Goal: Task Accomplishment & Management: Manage account settings

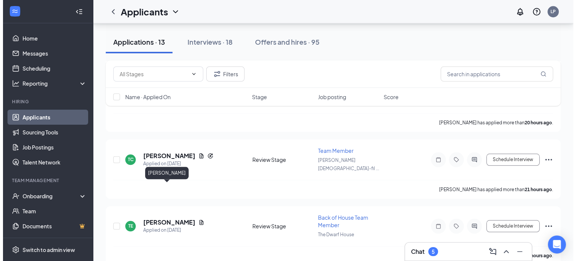
scroll to position [718, 0]
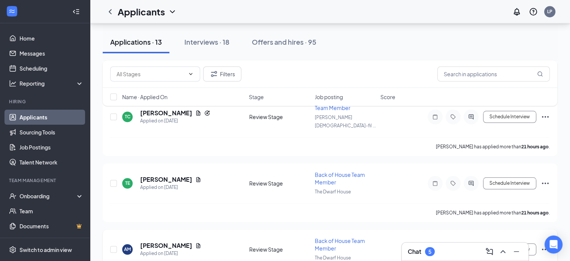
click at [151, 241] on h5 "[PERSON_NAME]" at bounding box center [166, 245] width 52 height 8
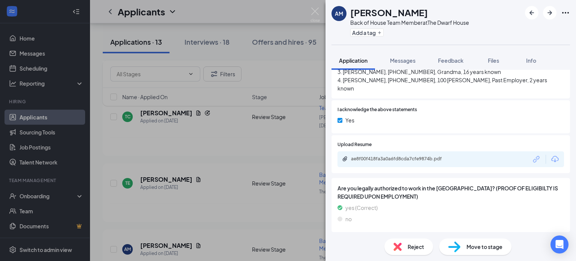
scroll to position [1239, 0]
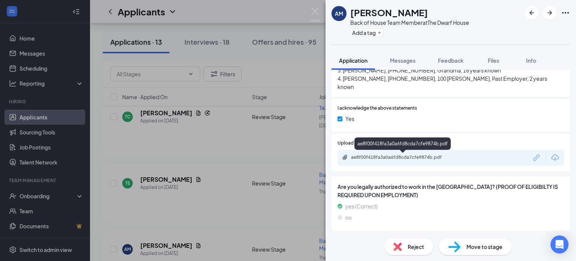
click at [368, 157] on div "ae8f00f418fa3a0a6fd8cda7cfe9874b.pdf" at bounding box center [403, 157] width 105 height 6
click at [484, 246] on span "Move to stage" at bounding box center [484, 246] width 36 height 8
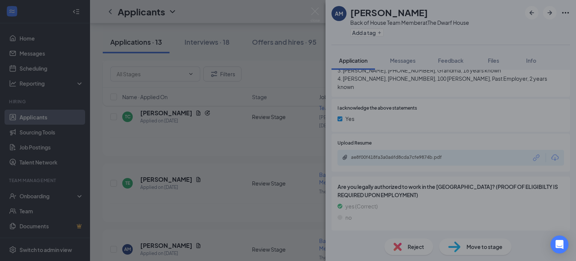
scroll to position [1236, 0]
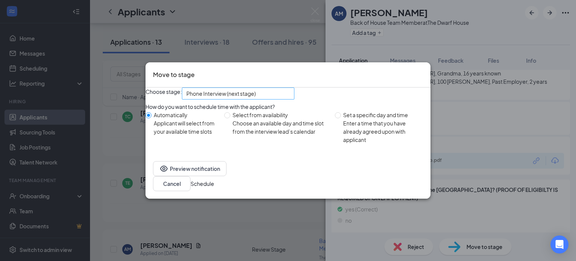
click at [253, 96] on span "Phone Interview (next stage)" at bounding box center [220, 93] width 69 height 11
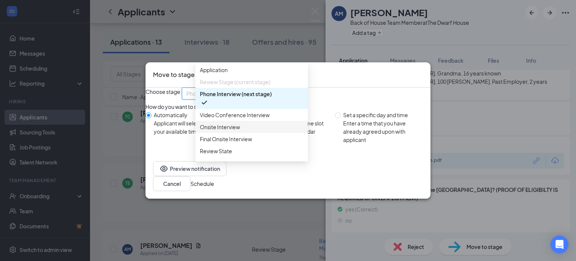
click at [227, 131] on span "Onsite Interview" at bounding box center [220, 127] width 40 height 8
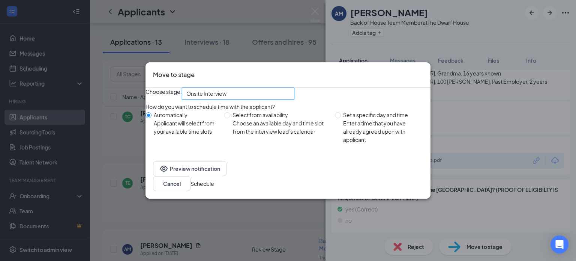
click at [214, 185] on button "Schedule" at bounding box center [202, 183] width 24 height 8
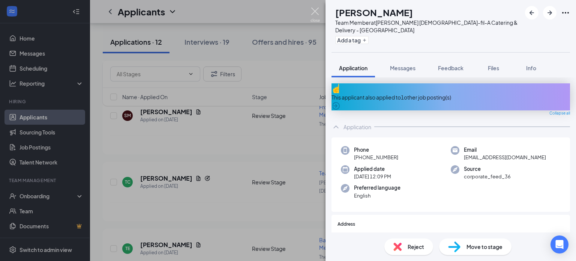
click at [315, 12] on img at bounding box center [314, 14] width 9 height 15
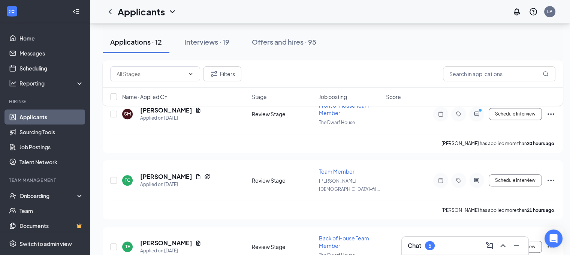
scroll to position [658, 0]
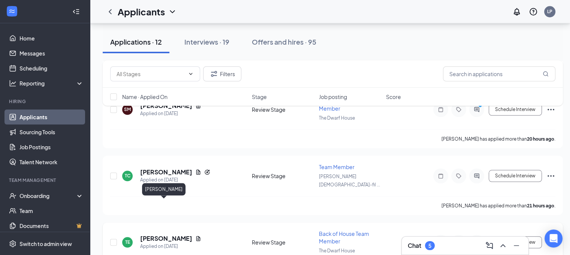
click at [166, 234] on h5 "[PERSON_NAME]" at bounding box center [166, 238] width 52 height 8
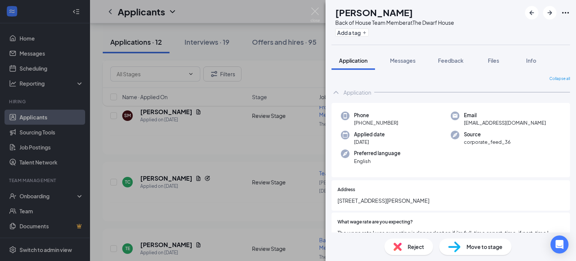
click at [409, 243] on span "Reject" at bounding box center [416, 246] width 16 height 8
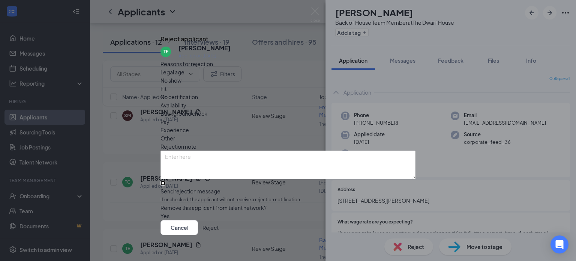
click at [165, 180] on input "Send rejection message If unchecked, the applicant will not receive a rejection…" at bounding box center [162, 182] width 5 height 5
checkbox input "true"
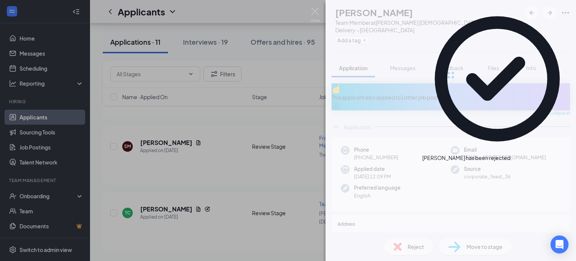
scroll to position [587, 0]
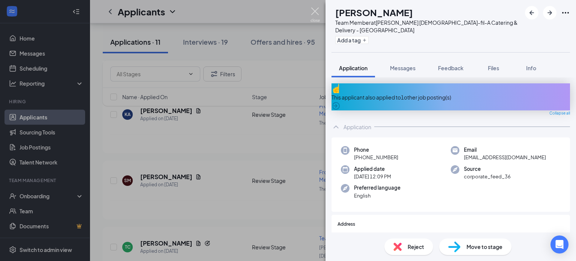
click at [315, 12] on img at bounding box center [314, 14] width 9 height 15
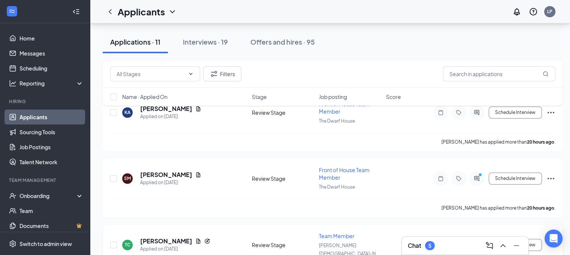
scroll to position [593, 0]
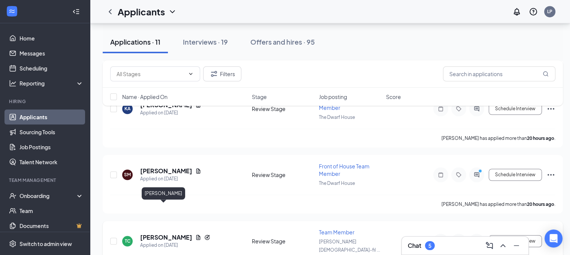
click at [150, 233] on h5 "[PERSON_NAME]" at bounding box center [166, 237] width 52 height 8
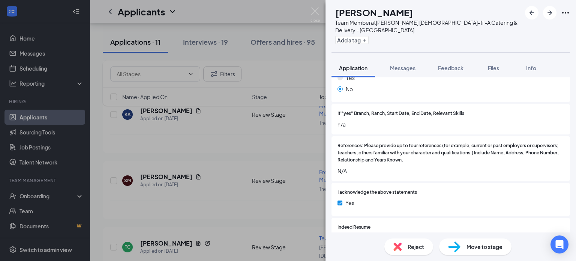
scroll to position [1037, 0]
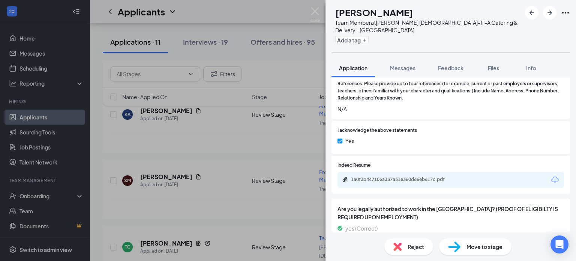
click at [373, 176] on div "1a0f3b447105a337a31e360d66eb617c.pdf" at bounding box center [403, 179] width 105 height 6
click at [408, 241] on div "Reject" at bounding box center [408, 246] width 49 height 16
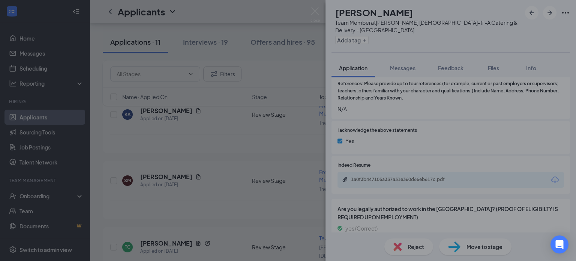
scroll to position [1034, 0]
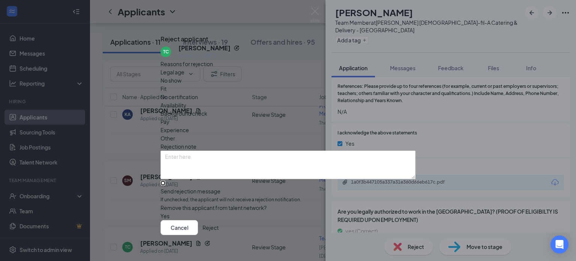
click at [165, 180] on input "Send rejection message If unchecked, the applicant will not receive a rejection…" at bounding box center [162, 182] width 5 height 5
checkbox input "true"
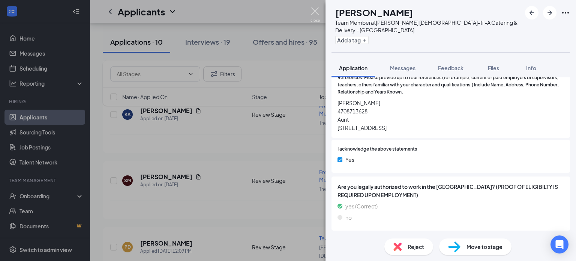
scroll to position [993, 0]
click at [316, 11] on img at bounding box center [314, 14] width 9 height 15
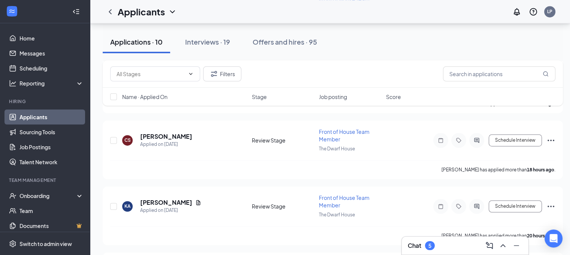
scroll to position [1172, 0]
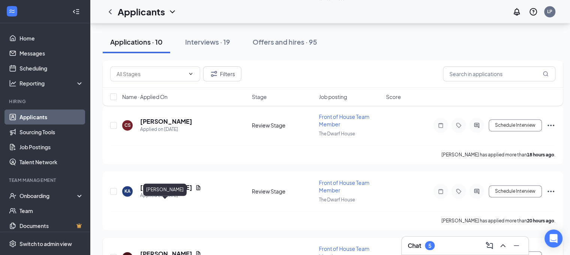
click at [142, 249] on h5 "[PERSON_NAME]" at bounding box center [166, 253] width 52 height 8
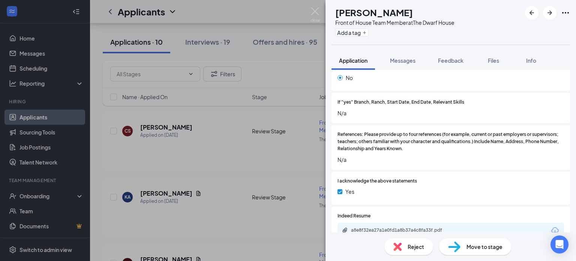
scroll to position [1004, 0]
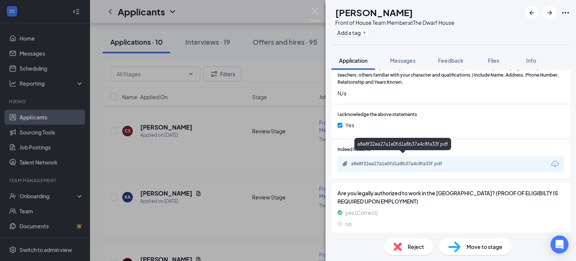
click at [409, 160] on div "a8e8f32ea27a1e0fd1a8b37a4c8fa33f.pdf" at bounding box center [403, 163] width 105 height 6
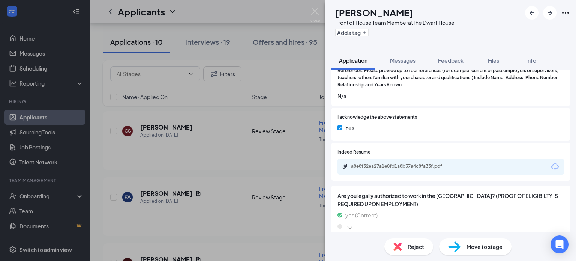
click at [405, 245] on div "Reject" at bounding box center [408, 246] width 49 height 16
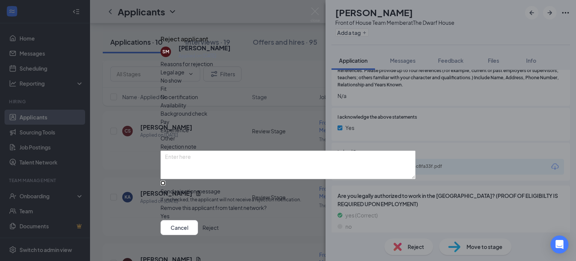
click at [165, 180] on input "Send rejection message If unchecked, the applicant will not receive a rejection…" at bounding box center [162, 182] width 5 height 5
checkbox input "true"
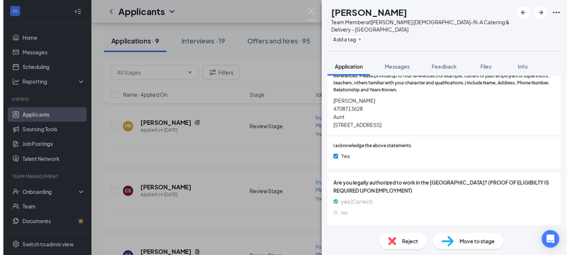
scroll to position [993, 0]
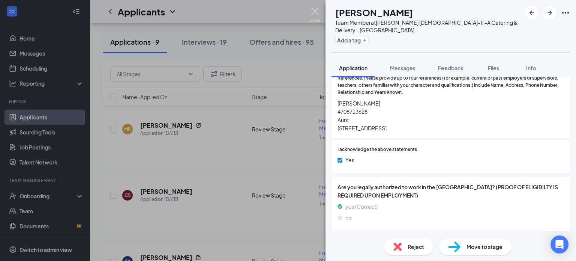
click at [314, 9] on img at bounding box center [314, 14] width 9 height 15
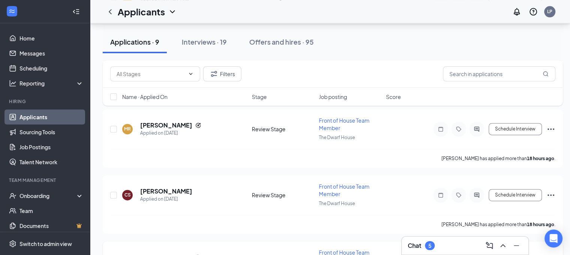
scroll to position [1042, 0]
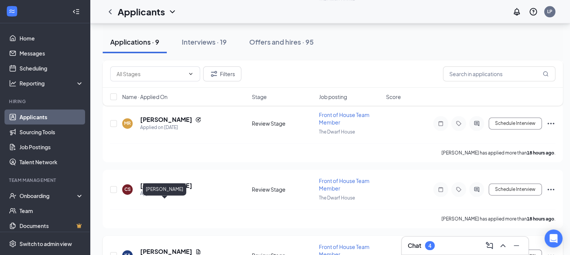
click at [177, 247] on h5 "[PERSON_NAME]" at bounding box center [166, 251] width 52 height 8
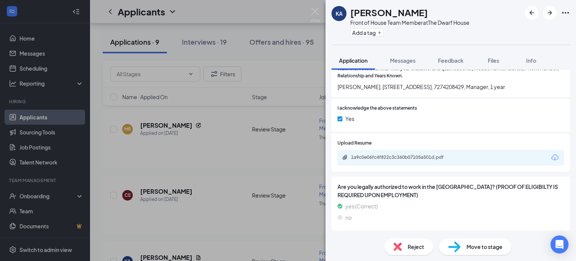
scroll to position [1164, 0]
click at [378, 155] on div "1a9c0e06fc4f822c3c360b07105a501d.pdf" at bounding box center [403, 157] width 105 height 6
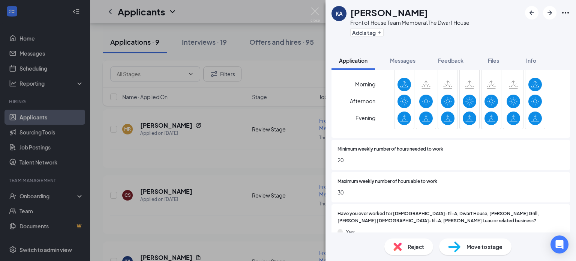
scroll to position [331, 0]
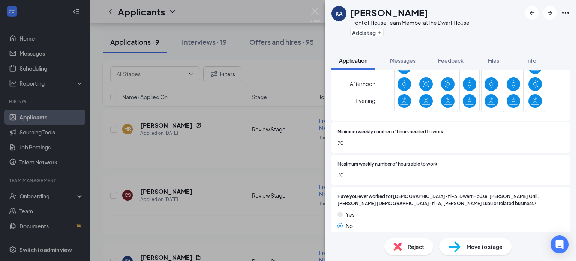
click at [463, 243] on div "Move to stage" at bounding box center [475, 246] width 72 height 16
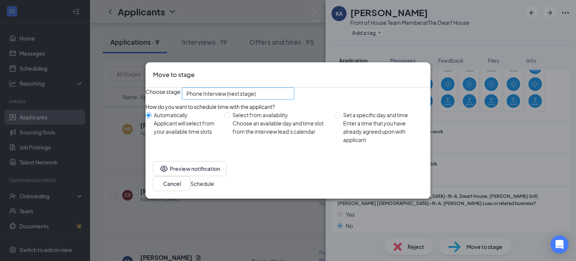
click at [235, 93] on span "Phone Interview (next stage)" at bounding box center [220, 93] width 69 height 11
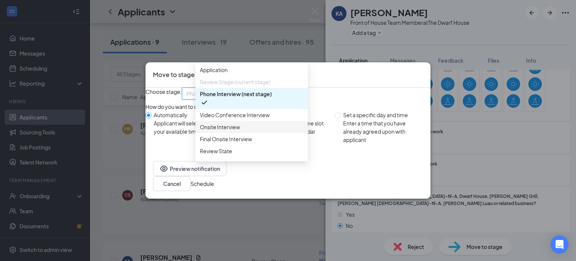
click at [232, 131] on span "Onsite Interview" at bounding box center [220, 127] width 40 height 8
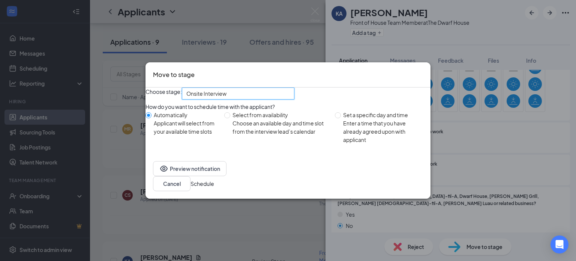
click at [214, 186] on button "Schedule" at bounding box center [202, 183] width 24 height 8
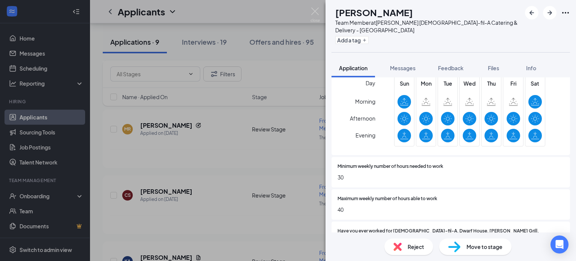
scroll to position [339, 0]
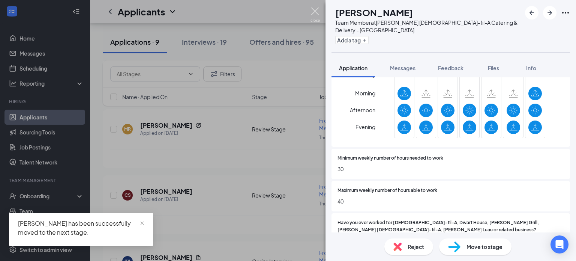
click at [313, 8] on img at bounding box center [314, 14] width 9 height 15
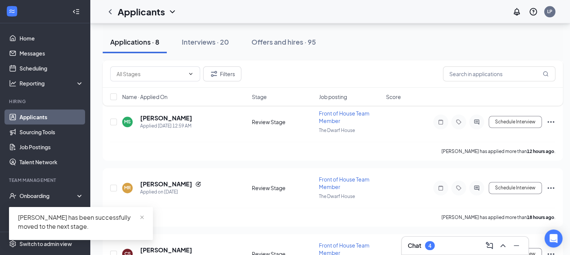
click at [178, 180] on h5 "[PERSON_NAME]" at bounding box center [166, 184] width 52 height 8
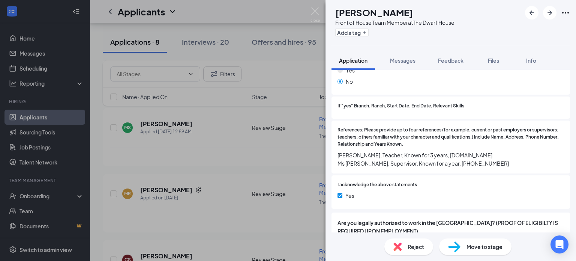
scroll to position [892, 0]
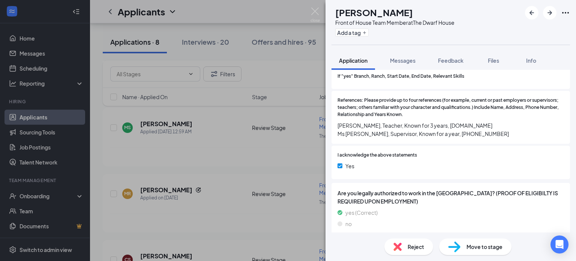
click at [474, 249] on span "Move to stage" at bounding box center [484, 246] width 36 height 8
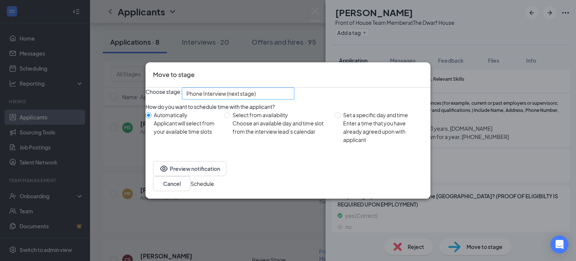
click at [234, 99] on span "Phone Interview (next stage)" at bounding box center [220, 93] width 69 height 11
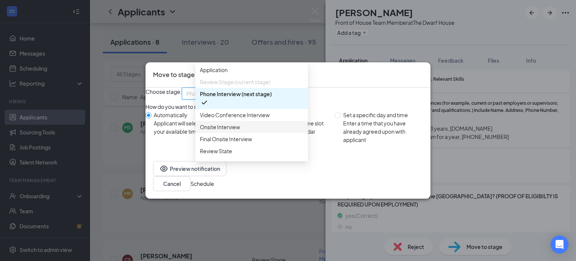
click at [234, 131] on span "Onsite Interview" at bounding box center [220, 127] width 40 height 8
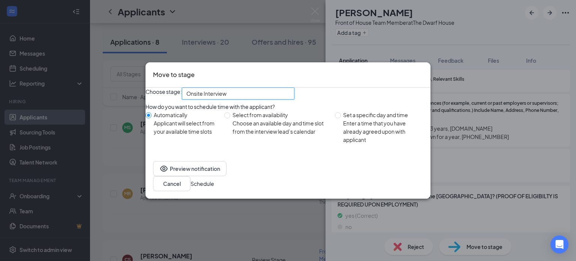
click at [214, 187] on button "Schedule" at bounding box center [202, 183] width 24 height 8
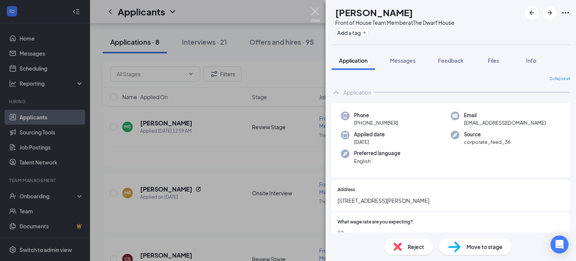
click at [315, 11] on img at bounding box center [314, 14] width 9 height 15
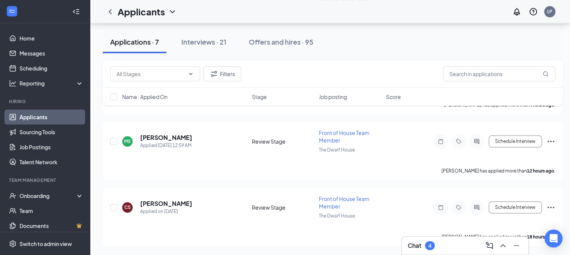
scroll to position [781, 0]
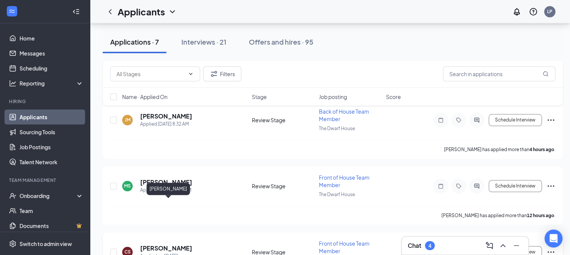
click at [183, 244] on h5 "[PERSON_NAME]" at bounding box center [166, 248] width 52 height 8
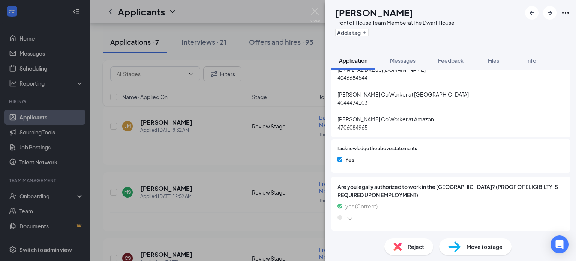
scroll to position [928, 0]
click at [416, 250] on span "Reject" at bounding box center [416, 246] width 16 height 8
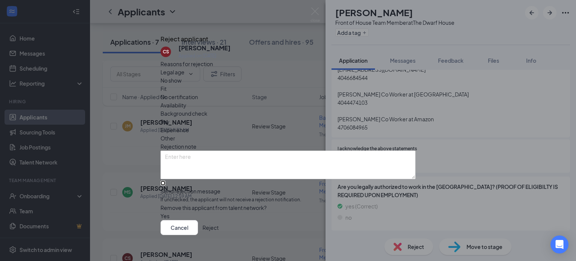
click at [165, 180] on input "Send rejection message If unchecked, the applicant will not receive a rejection…" at bounding box center [162, 182] width 5 height 5
checkbox input "true"
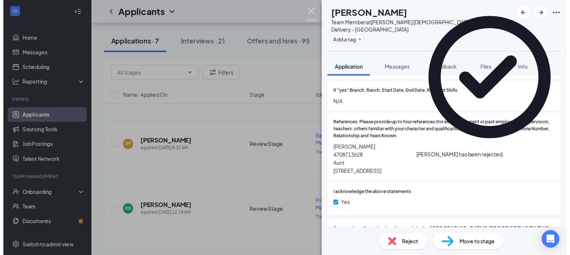
scroll to position [710, 0]
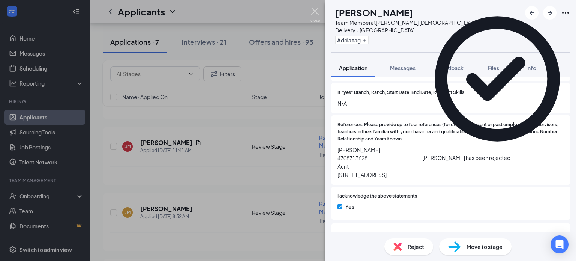
click at [315, 10] on img at bounding box center [314, 14] width 9 height 15
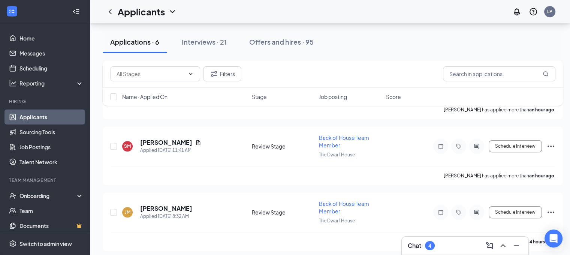
click at [159, 205] on h5 "[PERSON_NAME]" at bounding box center [166, 208] width 52 height 8
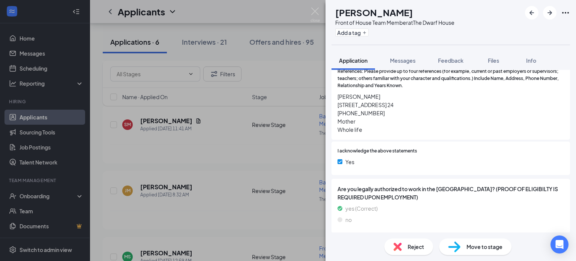
scroll to position [862, 0]
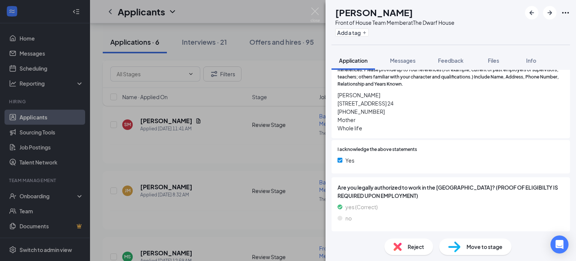
click at [404, 240] on div "Reject" at bounding box center [408, 246] width 49 height 16
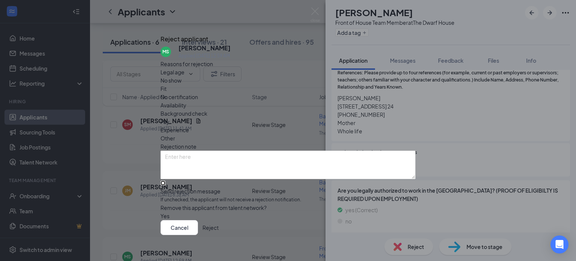
click at [165, 180] on input "Send rejection message If unchecked, the applicant will not receive a rejection…" at bounding box center [162, 182] width 5 height 5
checkbox input "true"
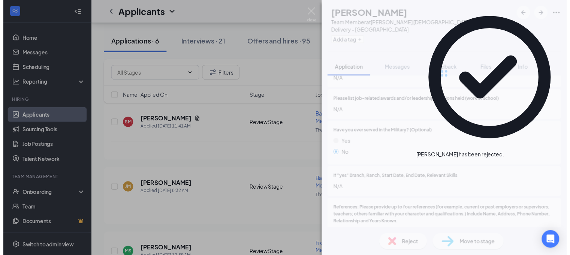
scroll to position [880, 0]
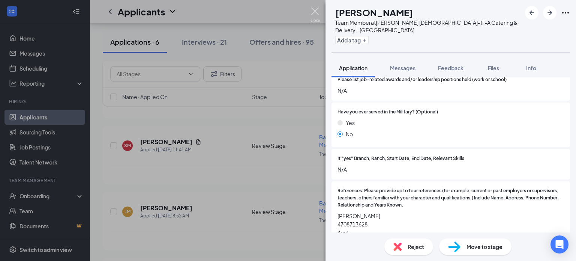
click at [313, 9] on img at bounding box center [314, 14] width 9 height 15
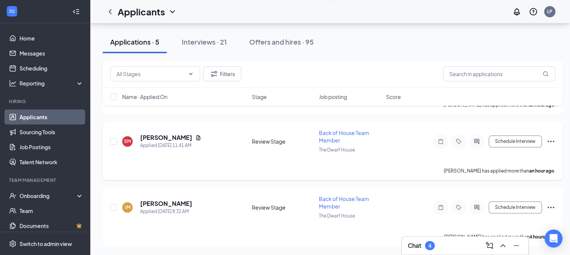
scroll to position [520, 0]
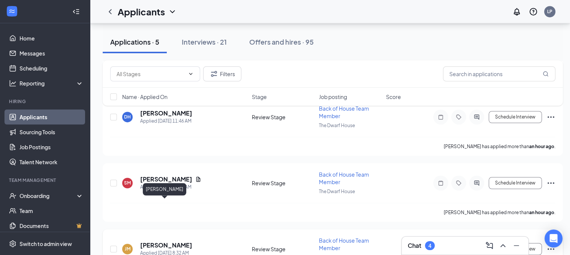
click at [166, 241] on h5 "[PERSON_NAME]" at bounding box center [166, 245] width 52 height 8
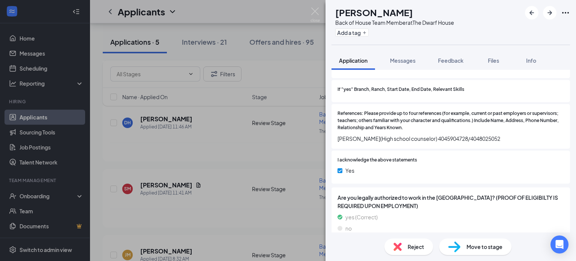
scroll to position [917, 0]
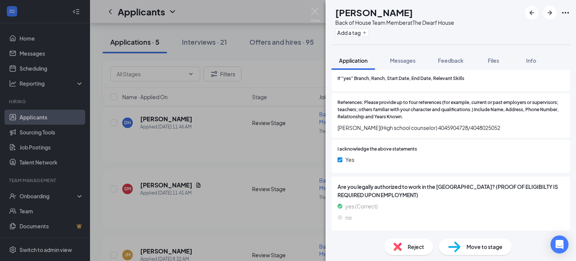
click at [410, 248] on span "Reject" at bounding box center [416, 246] width 16 height 8
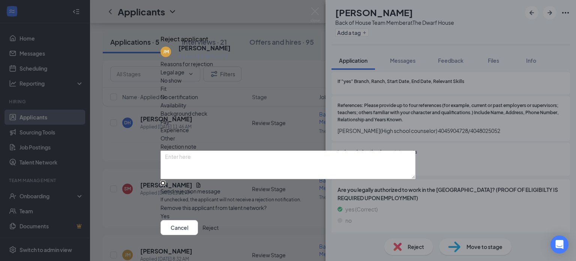
click at [165, 180] on input "Send rejection message If unchecked, the applicant will not receive a rejection…" at bounding box center [162, 182] width 5 height 5
checkbox input "true"
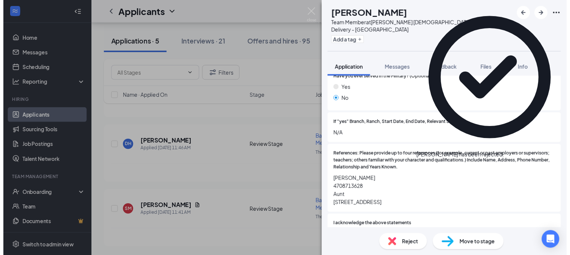
scroll to position [450, 0]
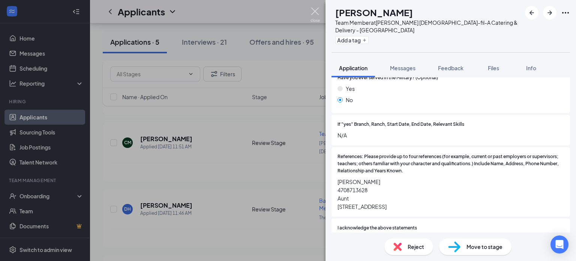
click at [315, 13] on img at bounding box center [314, 14] width 9 height 15
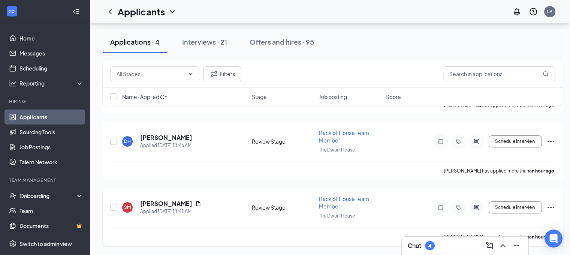
scroll to position [390, 0]
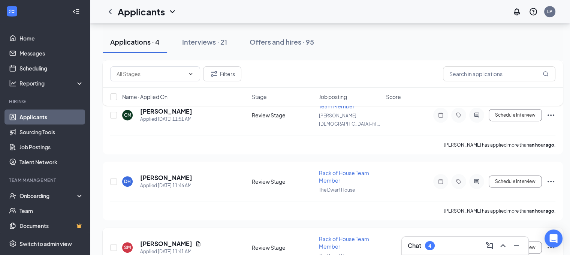
click at [169, 240] on h5 "[PERSON_NAME]" at bounding box center [166, 244] width 52 height 8
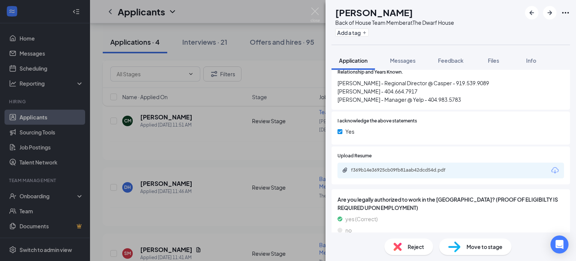
scroll to position [950, 0]
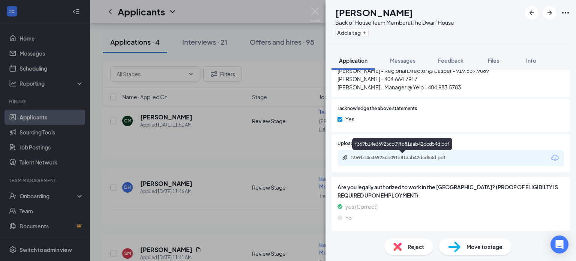
click at [407, 154] on div "f369b14e36925cb09fb81aab42dcd54d.pdf" at bounding box center [403, 157] width 105 height 6
click at [478, 251] on div "Move to stage" at bounding box center [475, 246] width 72 height 16
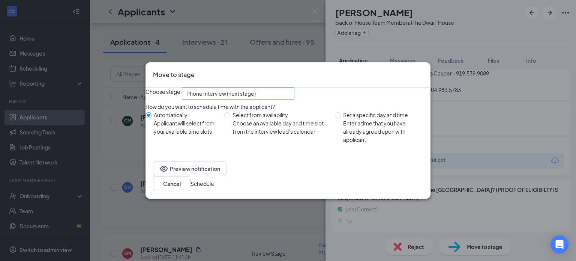
click at [203, 97] on span "Phone Interview (next stage)" at bounding box center [220, 93] width 69 height 11
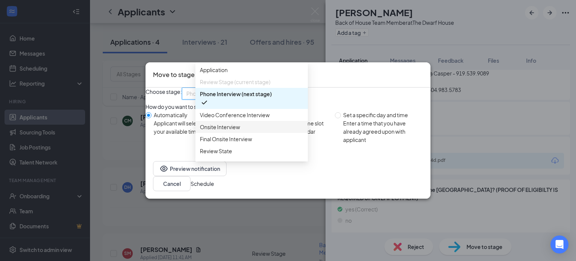
click at [219, 131] on span "Onsite Interview" at bounding box center [220, 127] width 40 height 8
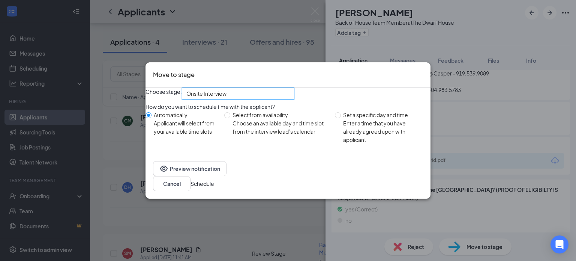
click at [214, 187] on button "Schedule" at bounding box center [202, 183] width 24 height 8
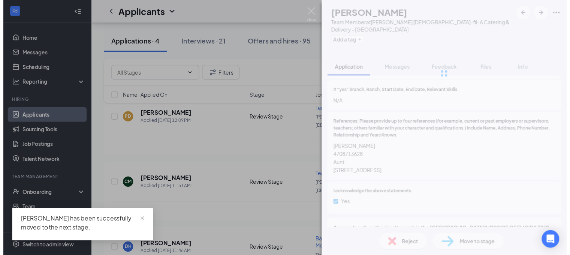
scroll to position [968, 0]
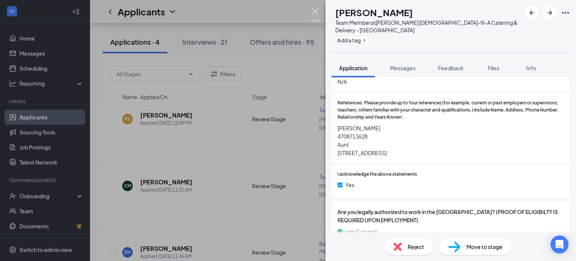
click at [319, 11] on img at bounding box center [314, 14] width 9 height 15
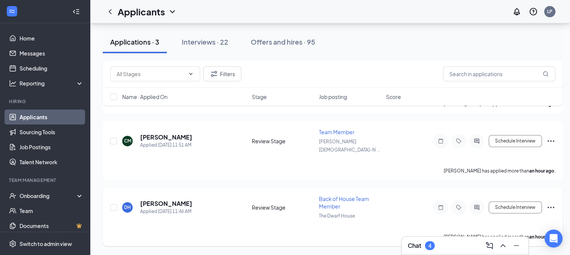
scroll to position [260, 0]
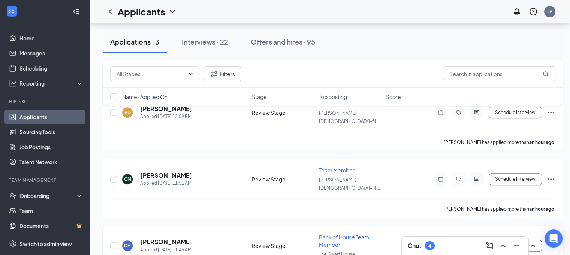
click at [178, 238] on h5 "[PERSON_NAME]" at bounding box center [166, 242] width 52 height 8
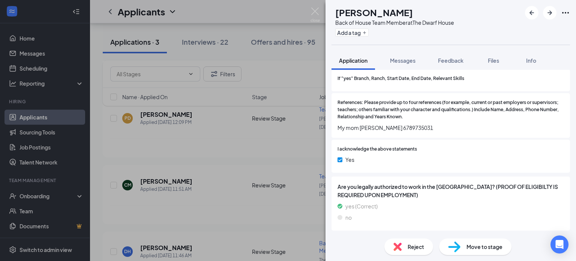
scroll to position [901, 0]
click at [407, 248] on div "Reject" at bounding box center [408, 246] width 49 height 16
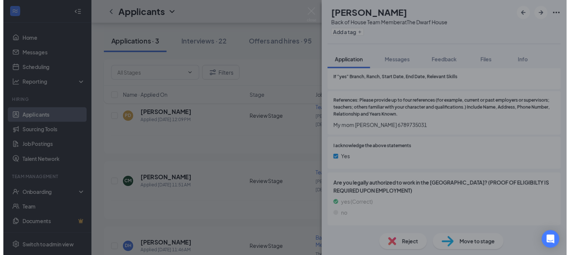
scroll to position [898, 0]
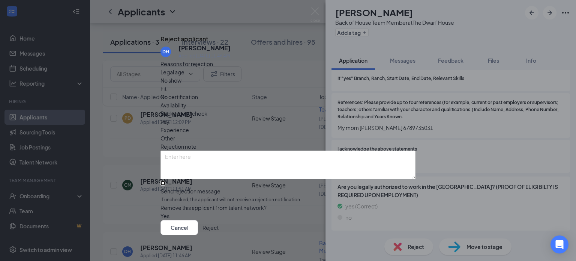
click at [165, 180] on input "Send rejection message If unchecked, the applicant will not receive a rejection…" at bounding box center [162, 182] width 5 height 5
checkbox input "true"
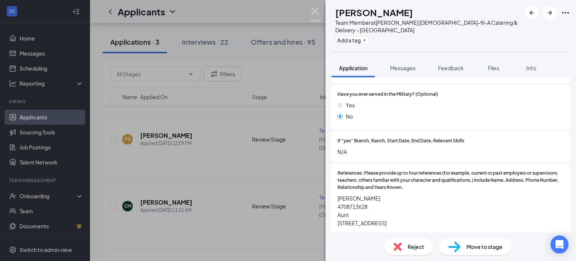
click at [312, 10] on img at bounding box center [314, 14] width 9 height 15
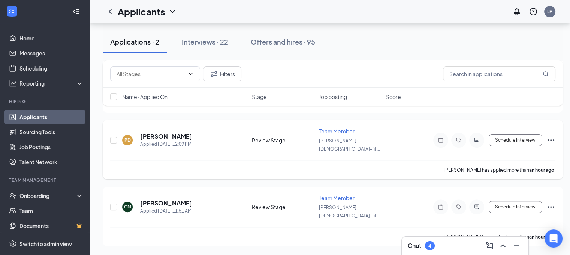
scroll to position [129, 0]
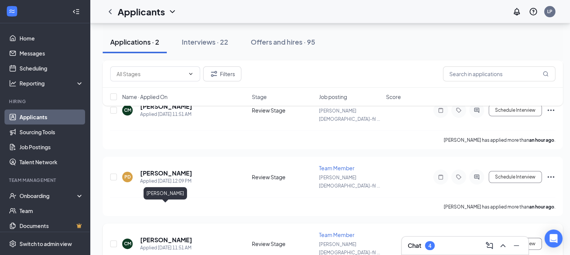
click at [180, 236] on h5 "[PERSON_NAME]" at bounding box center [166, 240] width 52 height 8
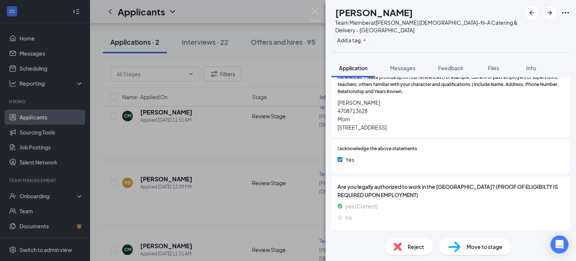
scroll to position [920, 0]
click at [420, 241] on div "Reject" at bounding box center [408, 246] width 49 height 16
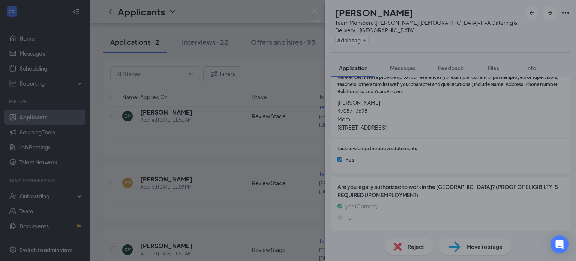
scroll to position [917, 0]
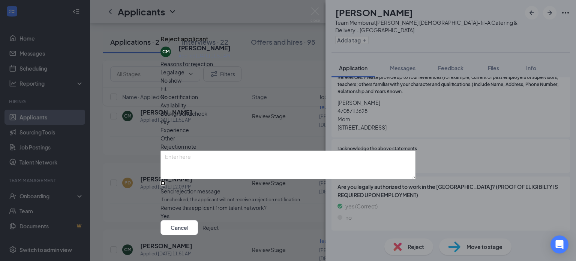
click at [165, 180] on input "Send rejection message If unchecked, the applicant will not receive a rejection…" at bounding box center [162, 182] width 5 height 5
checkbox input "true"
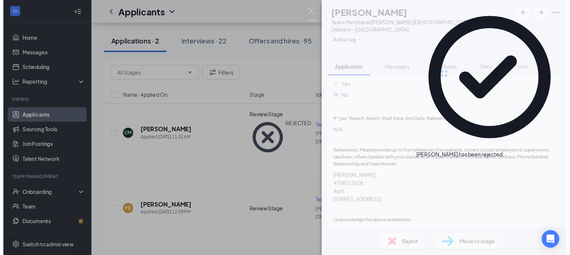
scroll to position [926, 0]
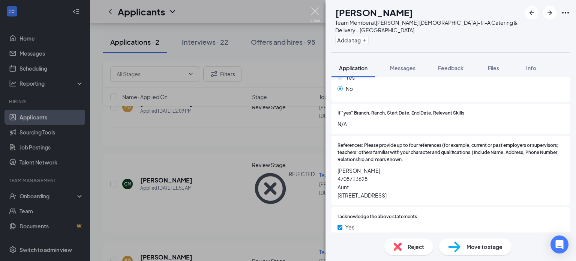
click at [316, 10] on img at bounding box center [314, 14] width 9 height 15
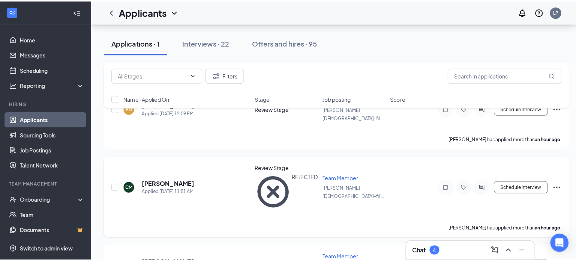
scroll to position [9, 0]
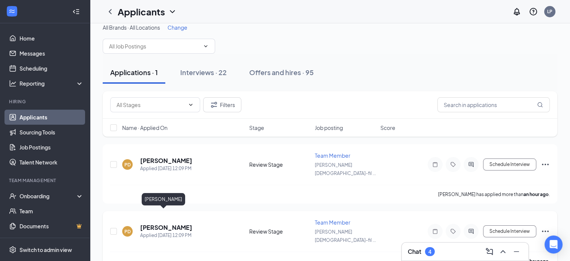
click at [154, 223] on h5 "[PERSON_NAME]" at bounding box center [166, 227] width 52 height 8
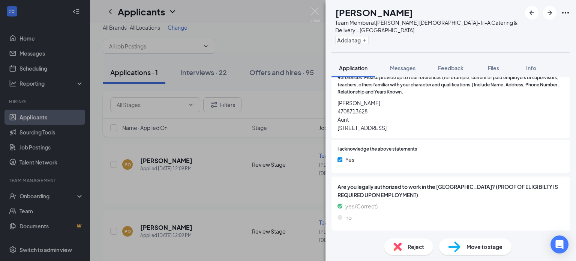
scroll to position [996, 0]
click at [413, 249] on span "Reject" at bounding box center [416, 246] width 16 height 8
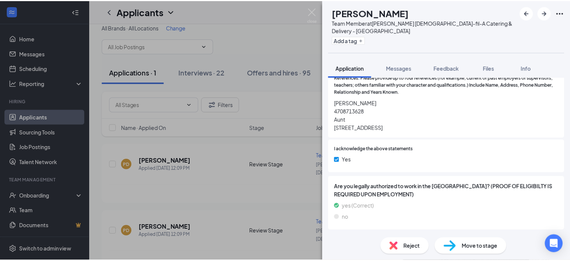
scroll to position [993, 0]
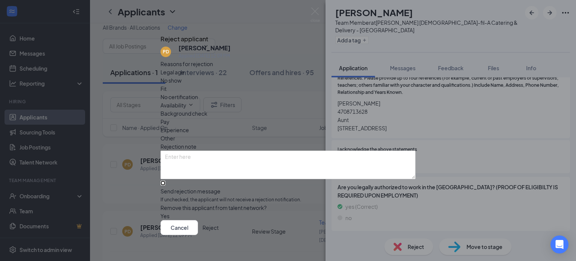
click at [165, 180] on input "Send rejection message If unchecked, the applicant will not receive a rejection…" at bounding box center [162, 182] width 5 height 5
checkbox input "true"
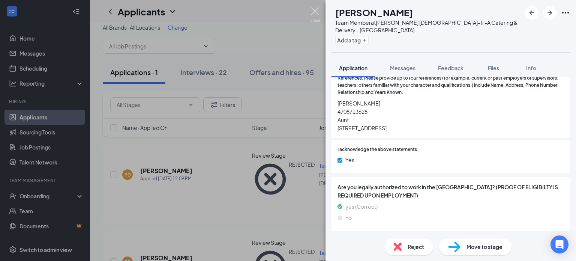
click at [311, 11] on img at bounding box center [314, 14] width 9 height 15
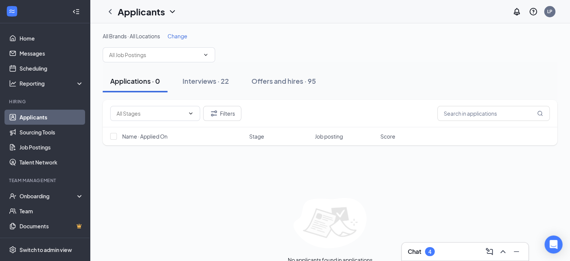
click at [418, 255] on h3 "Chat" at bounding box center [414, 251] width 13 height 8
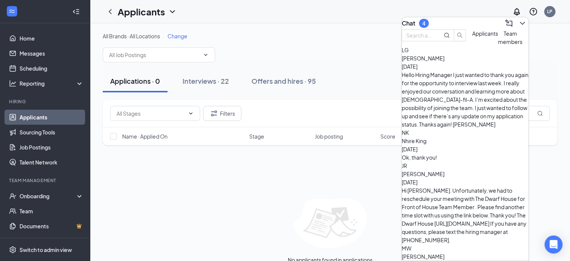
click at [451, 90] on div "Hello Hiring Manager I just wanted to thank you again for the opportunity to in…" at bounding box center [465, 99] width 127 height 58
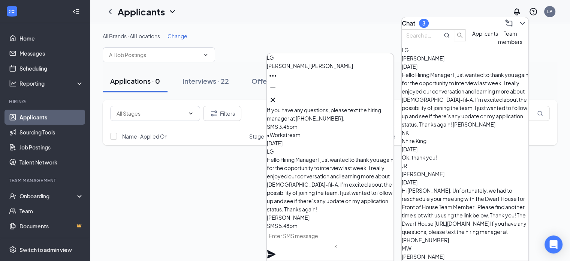
click at [387, 94] on div at bounding box center [330, 100] width 127 height 12
click at [277, 96] on icon "Cross" at bounding box center [272, 99] width 9 height 9
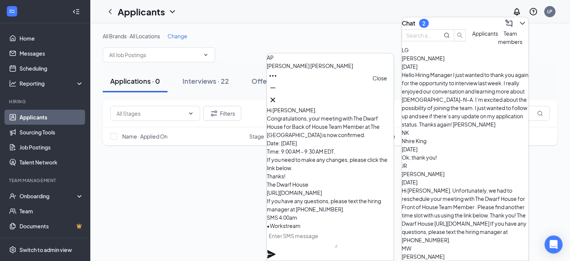
click at [277, 95] on icon "Cross" at bounding box center [272, 99] width 9 height 9
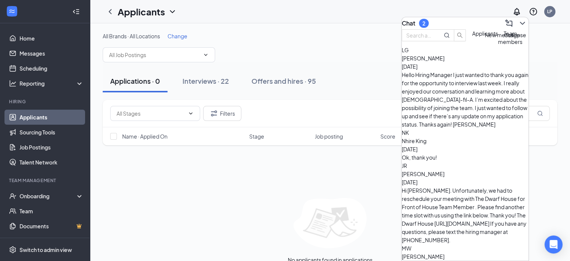
click at [518, 21] on icon "ChevronDown" at bounding box center [522, 23] width 9 height 9
